Goal: Information Seeking & Learning: Obtain resource

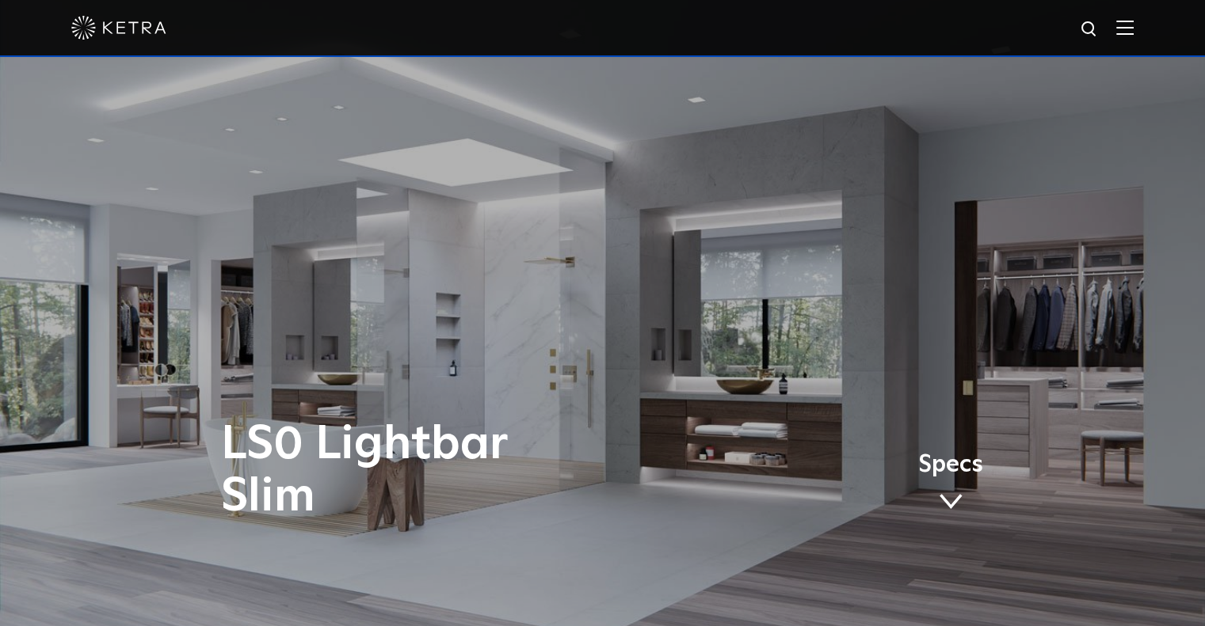
click at [1130, 23] on img at bounding box center [1124, 27] width 17 height 15
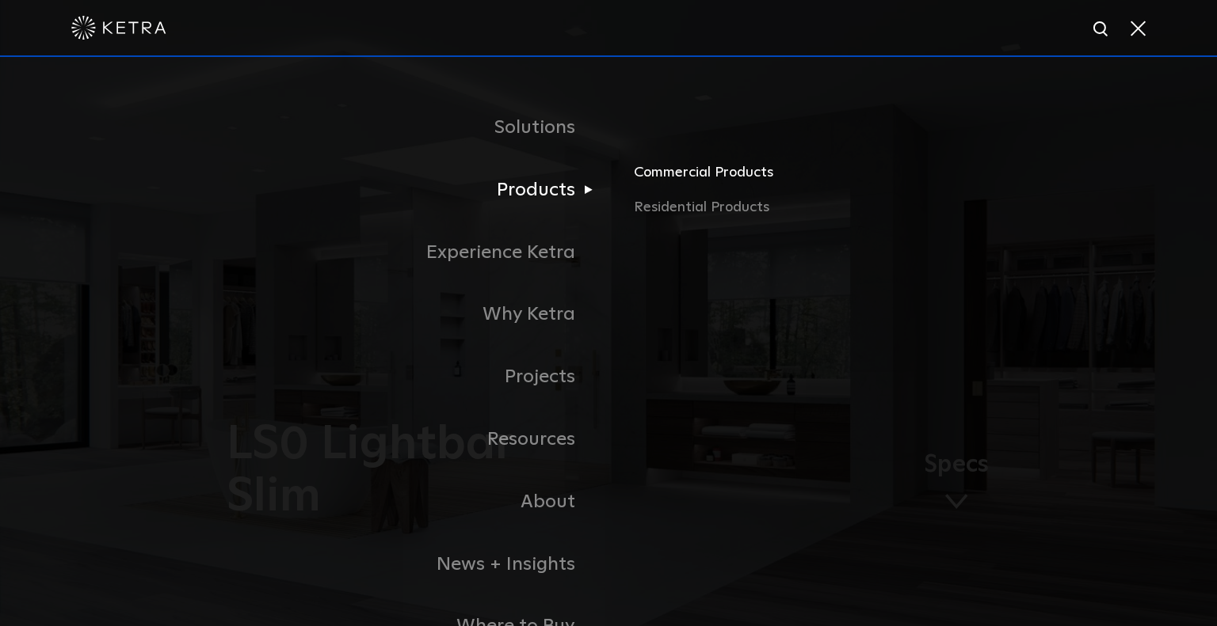
click at [709, 174] on link "Commercial Products" at bounding box center [819, 179] width 371 height 35
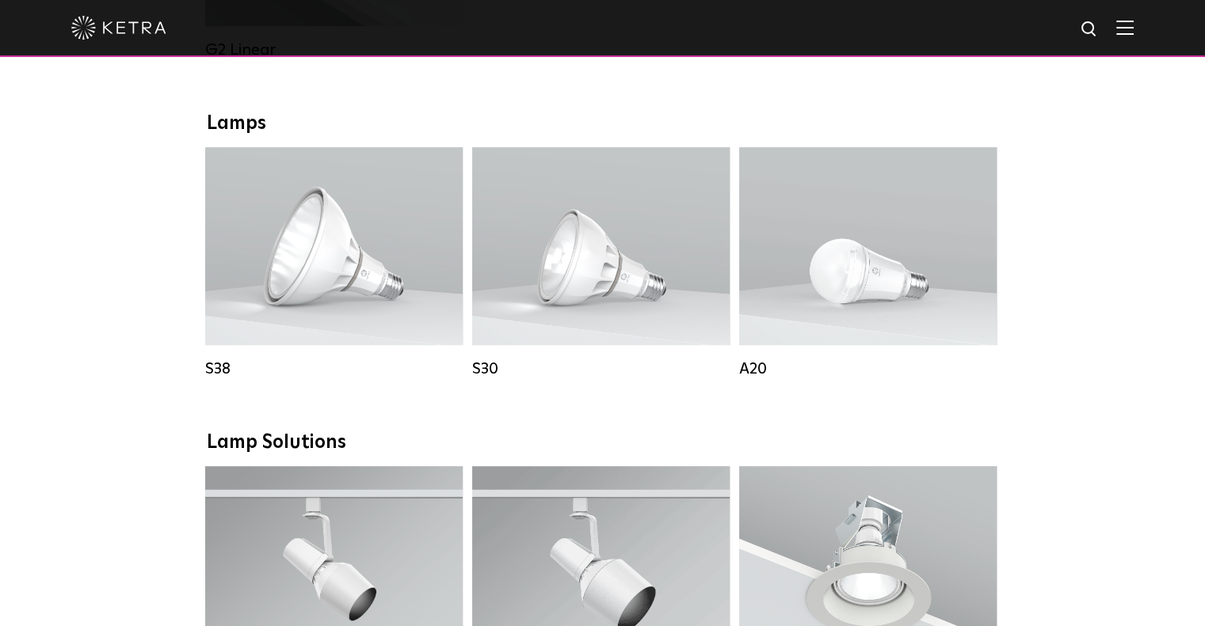
scroll to position [1088, 0]
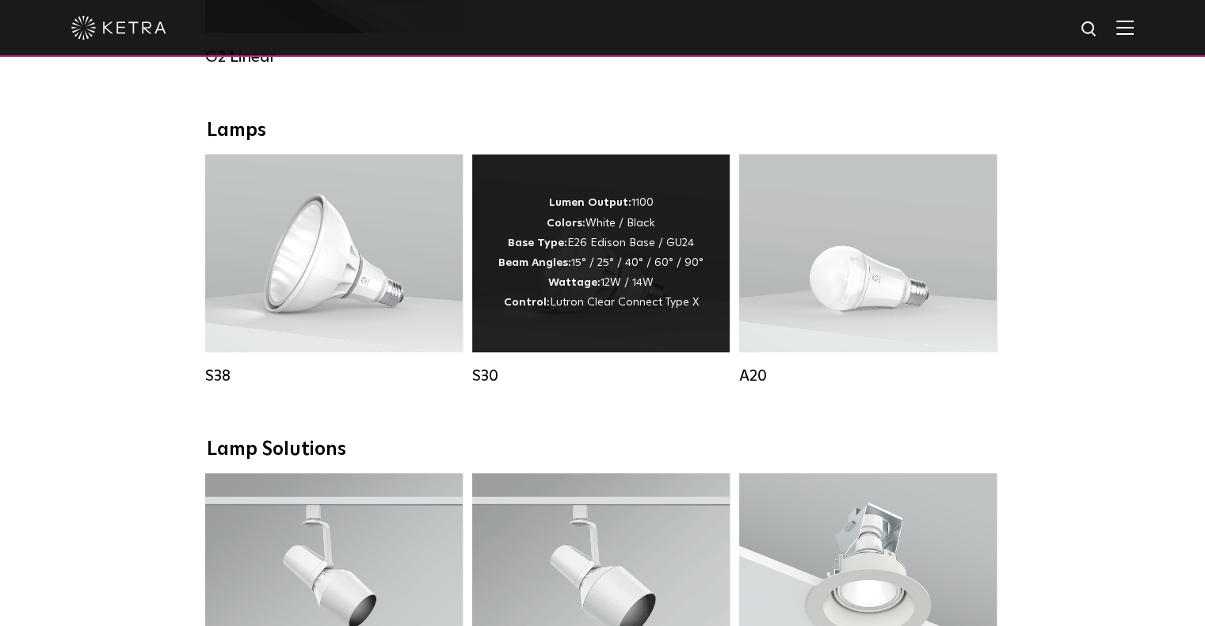
click at [649, 278] on div "Lumen Output: 1100 Colors: White / Black Base Type: E26 Edison Base / GU24 Beam…" at bounding box center [600, 253] width 205 height 120
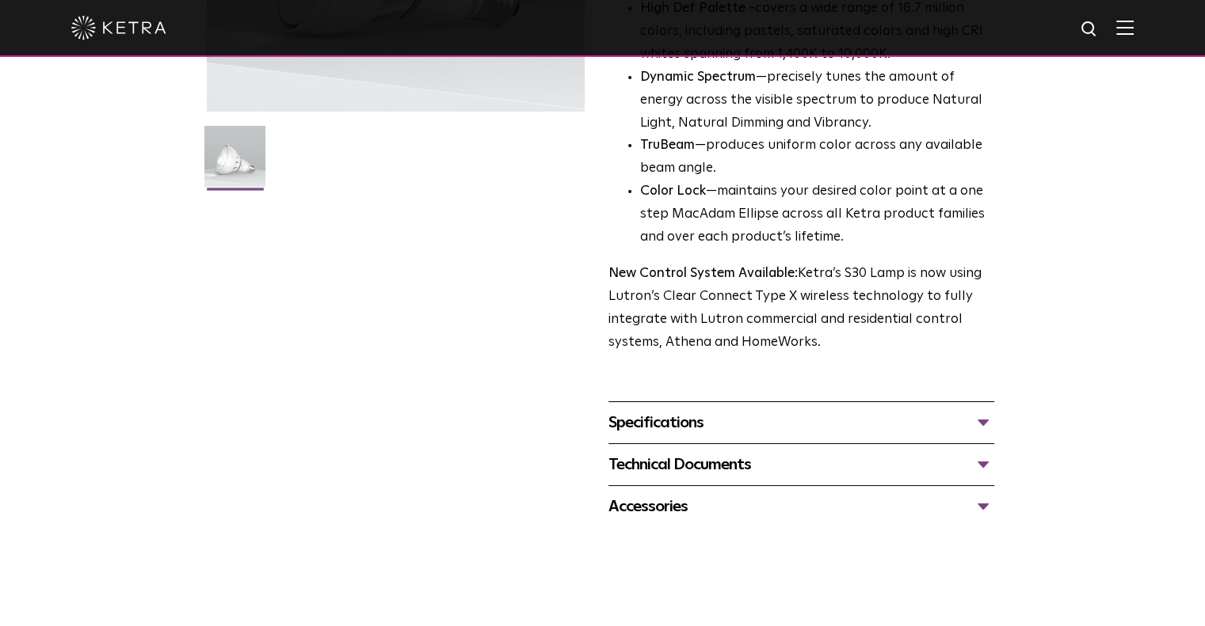
scroll to position [384, 0]
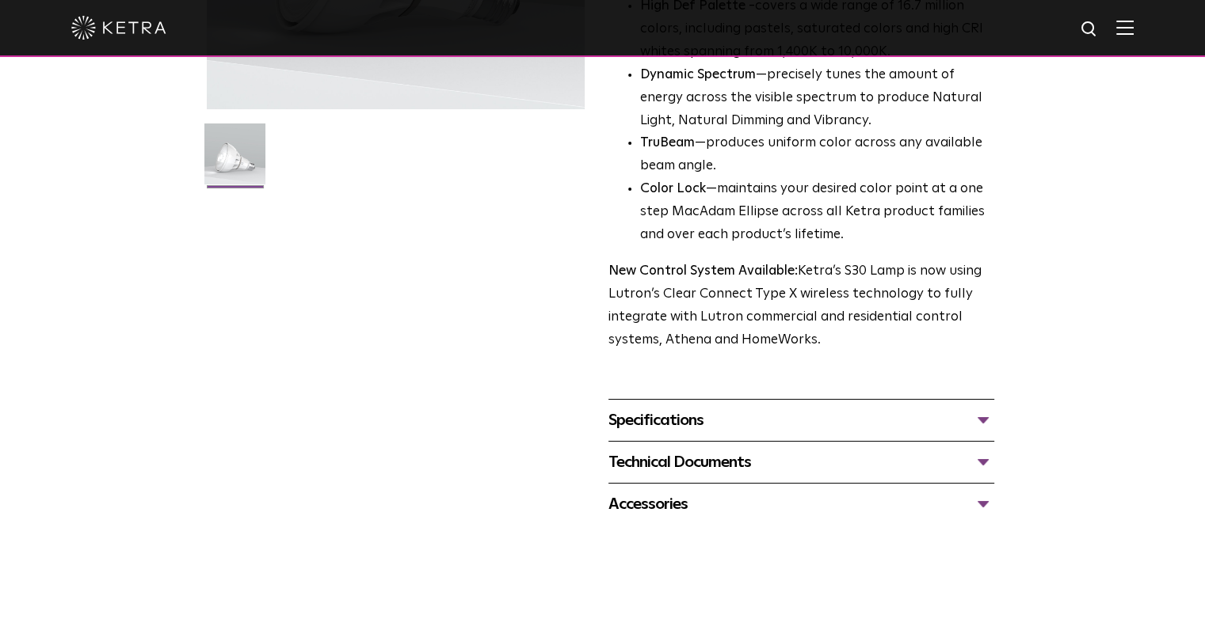
click at [980, 422] on div "Specifications" at bounding box center [801, 420] width 386 height 25
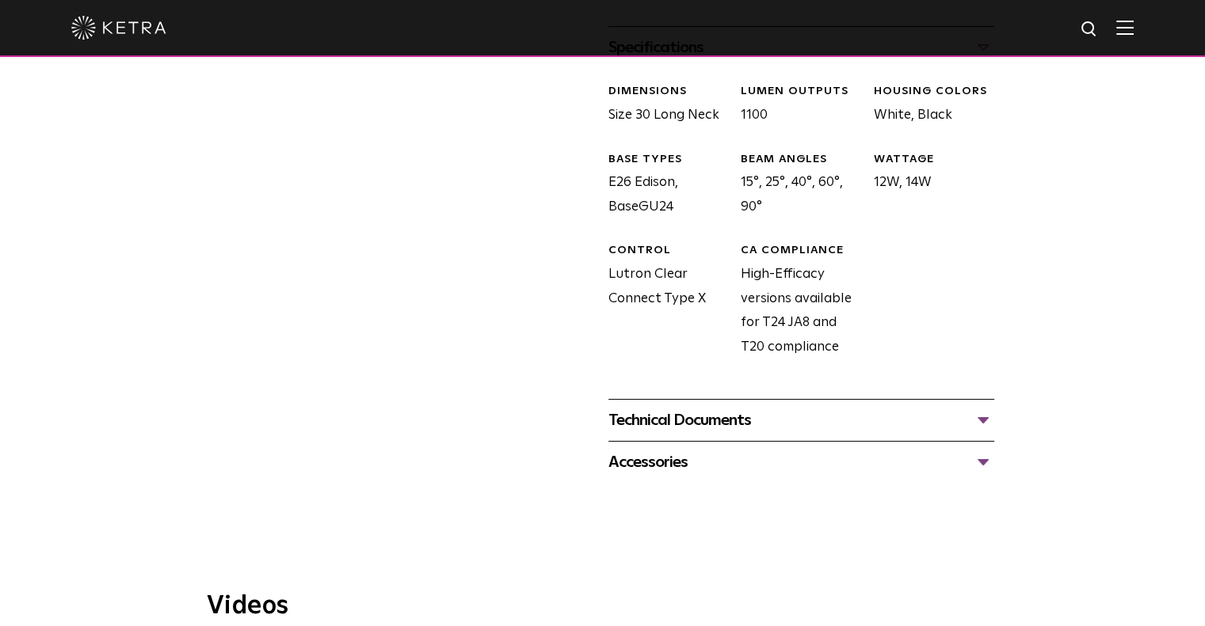
scroll to position [795, 0]
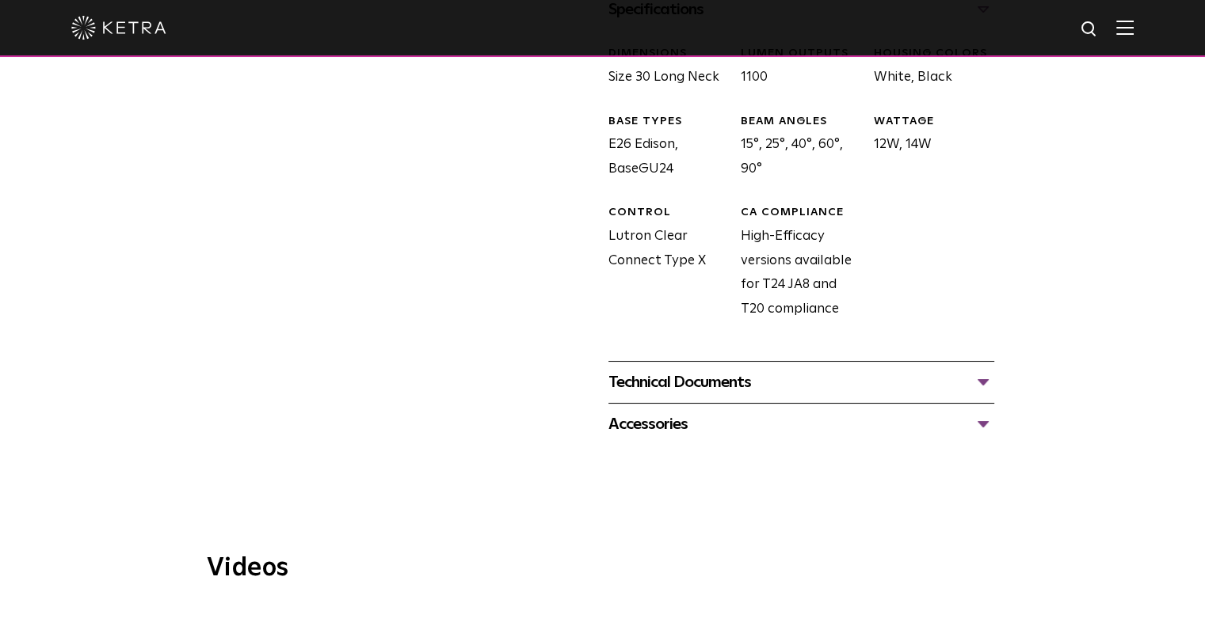
click at [981, 378] on div "Technical Documents" at bounding box center [801, 382] width 386 height 25
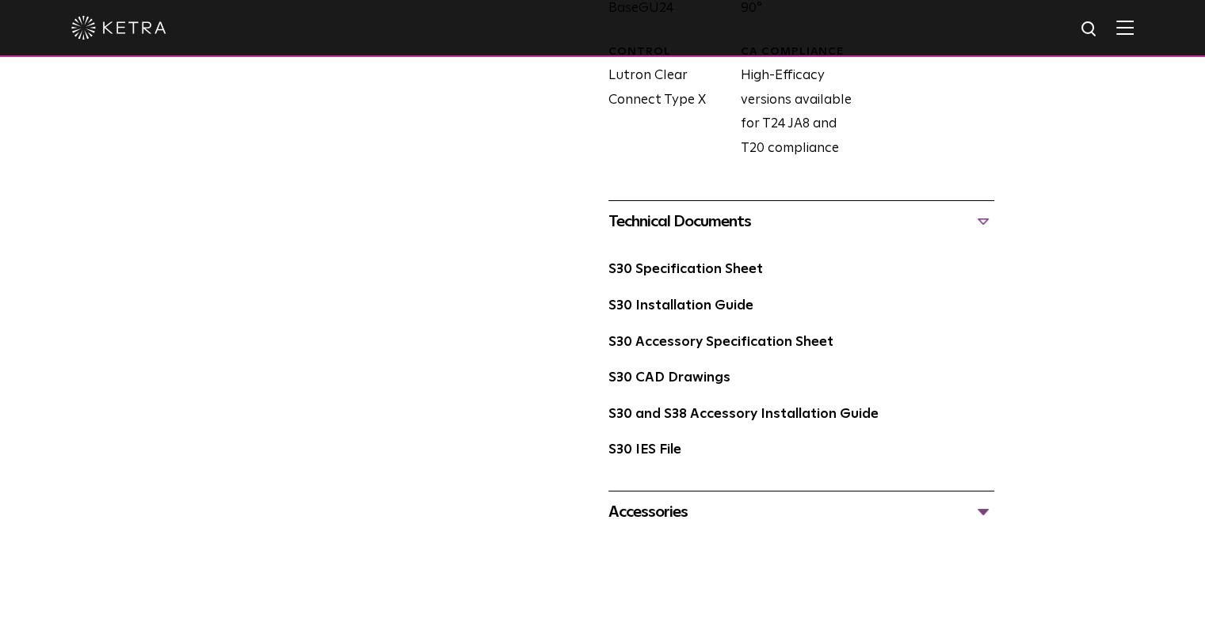
scroll to position [966, 0]
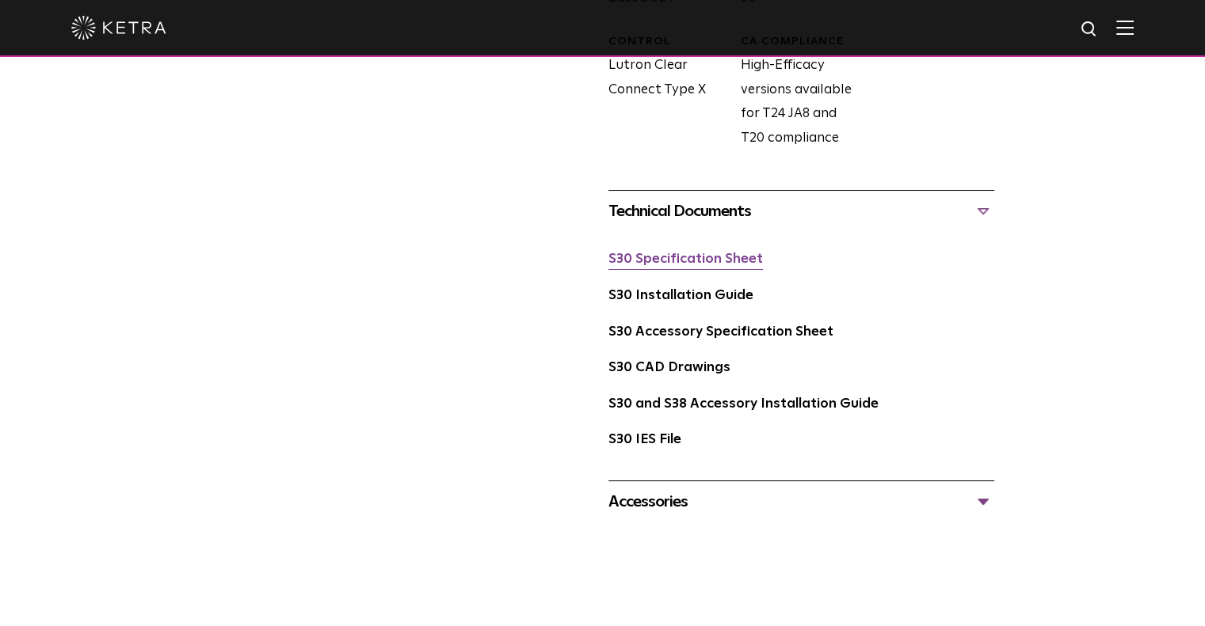
click at [665, 259] on link "S30 Specification Sheet" at bounding box center [685, 259] width 154 height 13
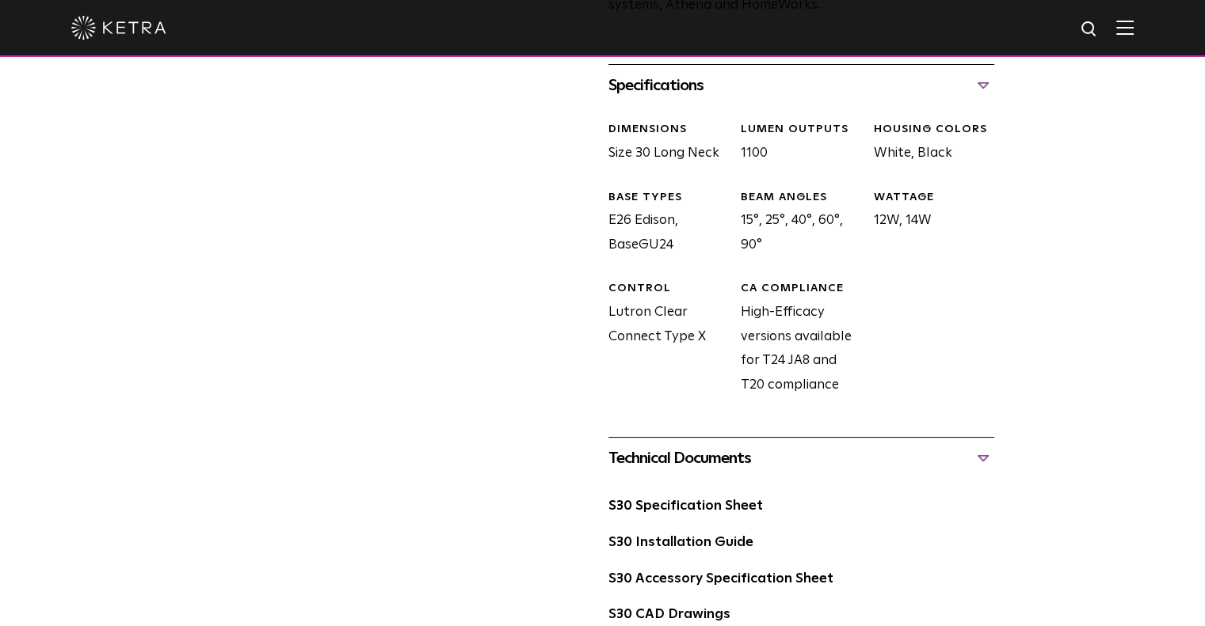
scroll to position [890, 0]
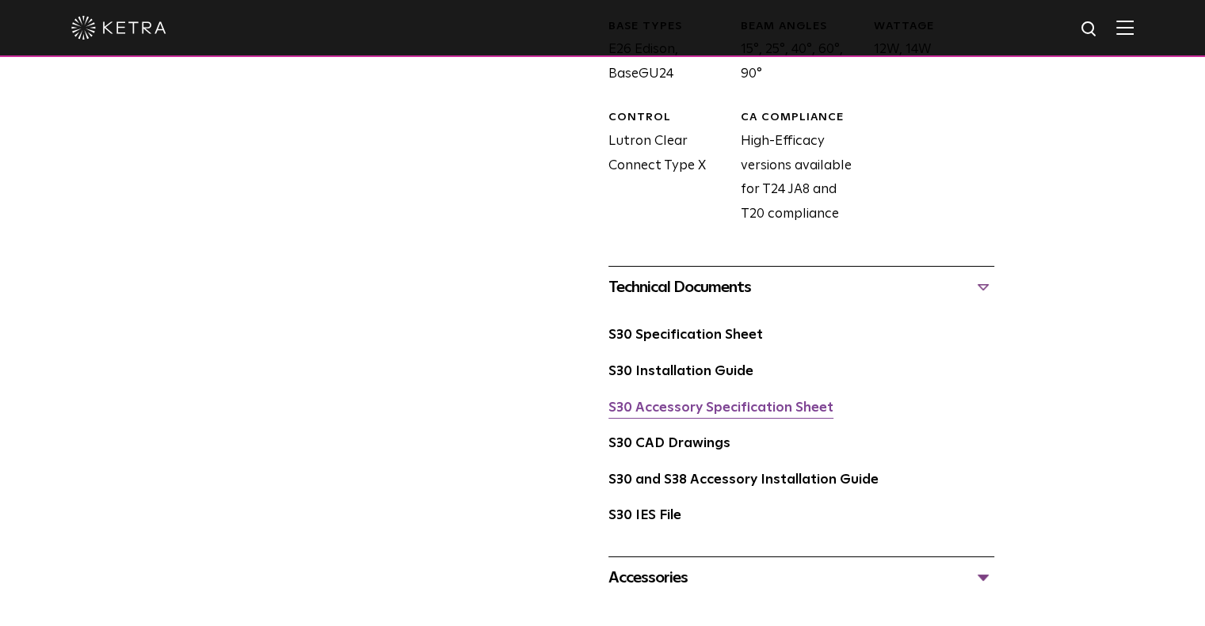
click at [791, 406] on link "S30 Accessory Specification Sheet" at bounding box center [720, 408] width 225 height 13
